Goal: Task Accomplishment & Management: Use online tool/utility

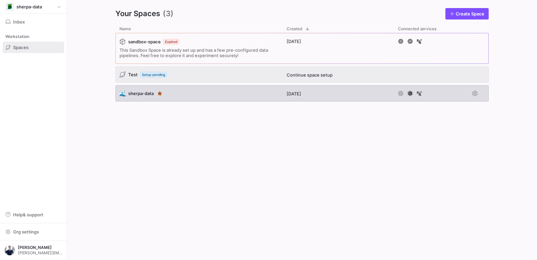
click at [191, 94] on div "🌊 sherpa-data" at bounding box center [198, 93] width 167 height 16
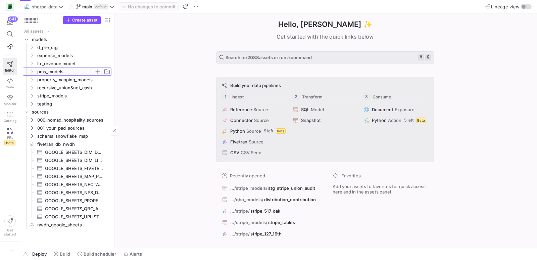
click at [32, 70] on icon "Press SPACE to select this row." at bounding box center [32, 71] width 5 height 4
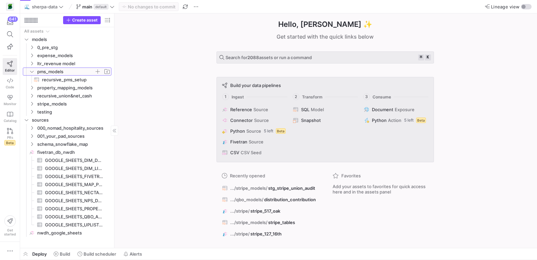
click at [31, 69] on icon at bounding box center [32, 71] width 5 height 4
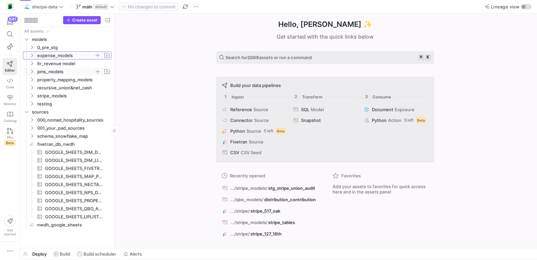
click at [32, 56] on icon "Press SPACE to select this row." at bounding box center [32, 55] width 5 height 4
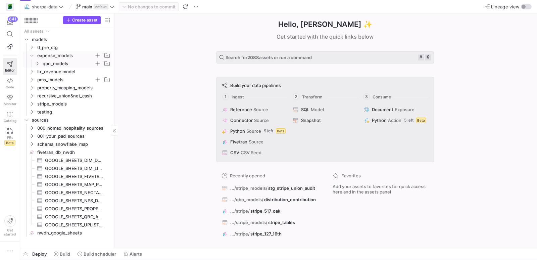
click at [36, 63] on icon "Press SPACE to select this row." at bounding box center [37, 63] width 5 height 4
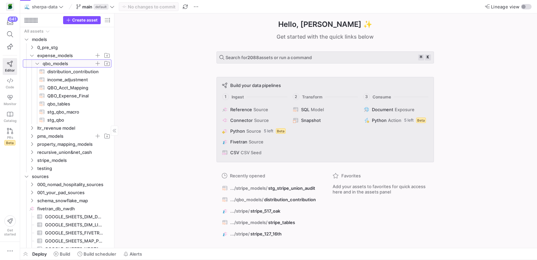
click at [39, 63] on icon at bounding box center [37, 63] width 5 height 4
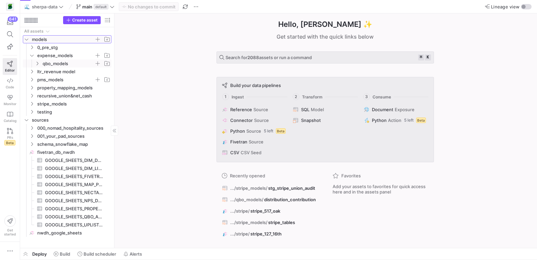
click at [26, 40] on icon "Press SPACE to select this row." at bounding box center [26, 40] width 3 height 2
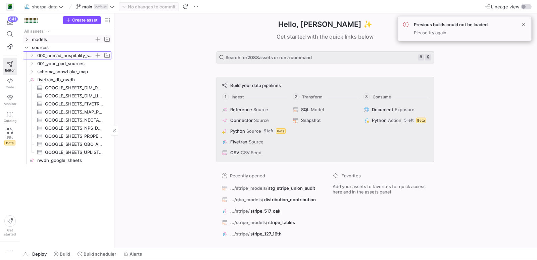
click at [32, 56] on icon "Press SPACE to select this row." at bounding box center [32, 55] width 5 height 4
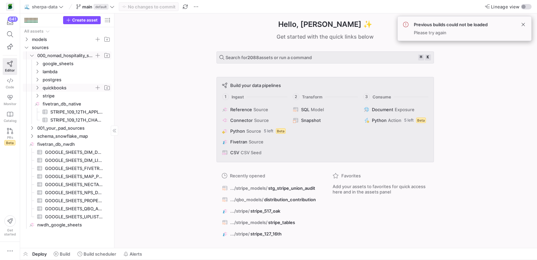
click at [38, 87] on icon "Press SPACE to select this row." at bounding box center [38, 88] width 2 height 4
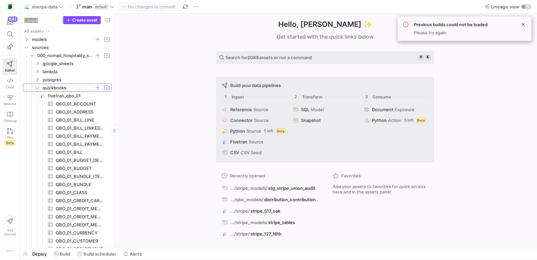
click at [37, 87] on icon at bounding box center [37, 88] width 5 height 4
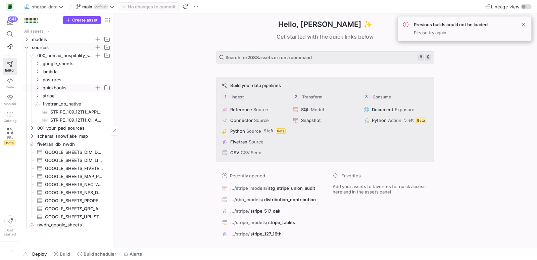
click at [27, 46] on icon "Press SPACE to select this row." at bounding box center [26, 47] width 5 height 4
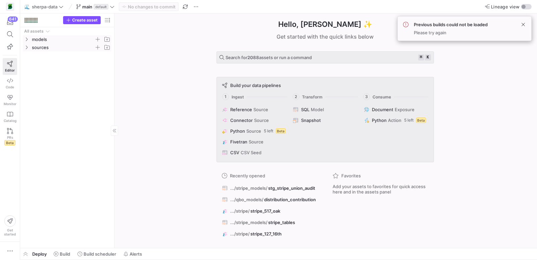
click at [26, 40] on icon "Press SPACE to select this row." at bounding box center [27, 40] width 2 height 4
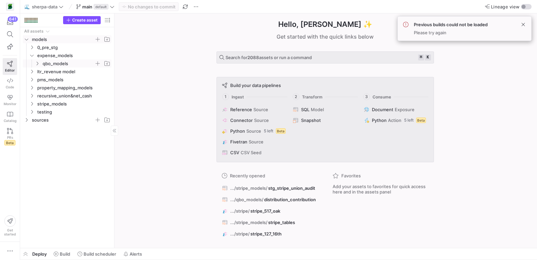
click at [38, 63] on icon "Press SPACE to select this row." at bounding box center [37, 63] width 5 height 4
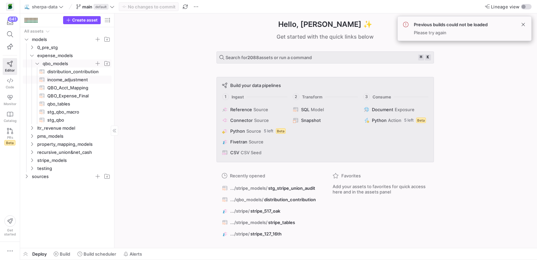
click at [57, 80] on span "income_adjustment​​​​​​​​​​" at bounding box center [75, 80] width 56 height 8
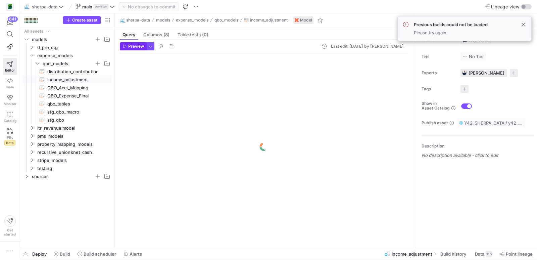
click at [134, 46] on span "Preview" at bounding box center [136, 46] width 16 height 5
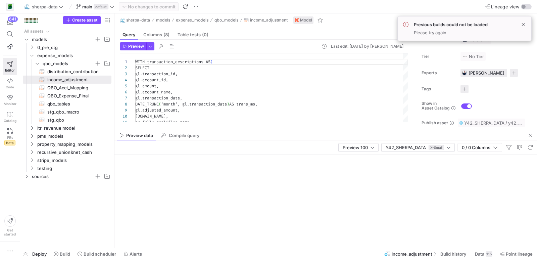
scroll to position [60, 0]
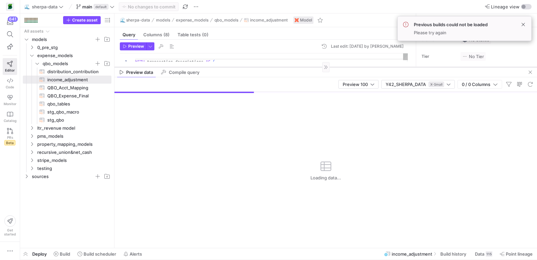
drag, startPoint x: 295, startPoint y: 130, endPoint x: 296, endPoint y: 68, distance: 62.0
click at [296, 67] on div at bounding box center [325, 67] width 422 height 0
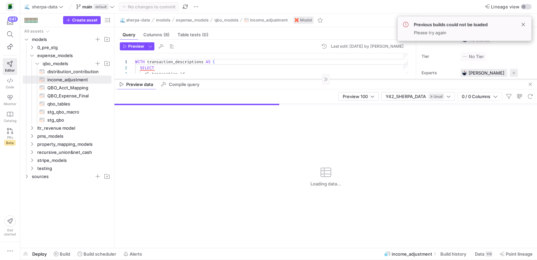
drag, startPoint x: 296, startPoint y: 68, endPoint x: 295, endPoint y: 81, distance: 13.1
click at [295, 79] on div at bounding box center [325, 79] width 422 height 0
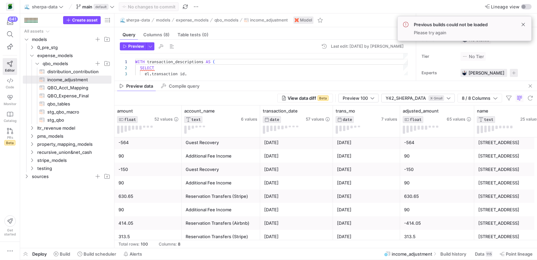
scroll to position [0, 0]
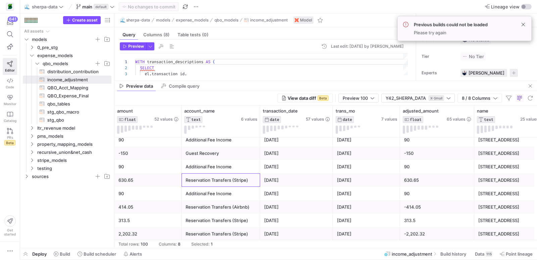
click at [212, 176] on div "Reservation Transfers (Stripe)" at bounding box center [220, 179] width 70 height 13
click at [229, 208] on div "Reservation Transfers (Airbnb)" at bounding box center [220, 206] width 70 height 13
drag, startPoint x: 314, startPoint y: 80, endPoint x: 308, endPoint y: 123, distance: 43.3
click at [313, 81] on div at bounding box center [325, 80] width 422 height 0
